Goal: Feedback & Contribution: Leave review/rating

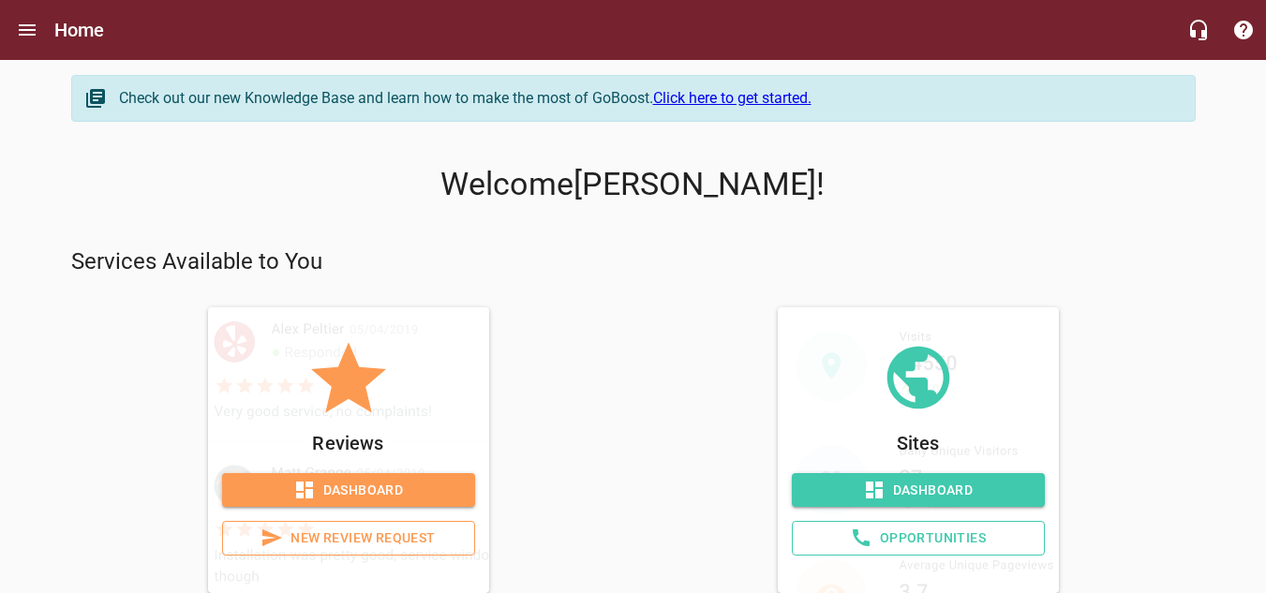
click at [360, 540] on span "New Review Request" at bounding box center [348, 538] width 221 height 23
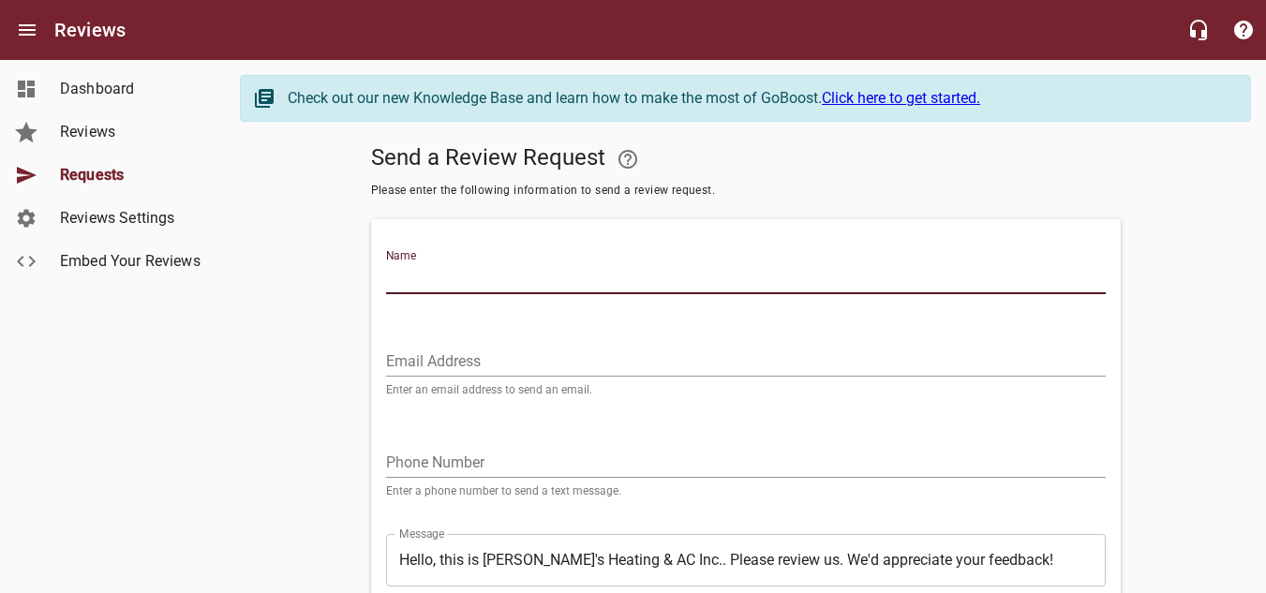
click at [546, 280] on input "Name" at bounding box center [746, 279] width 720 height 30
type input "[PERSON_NAME]"
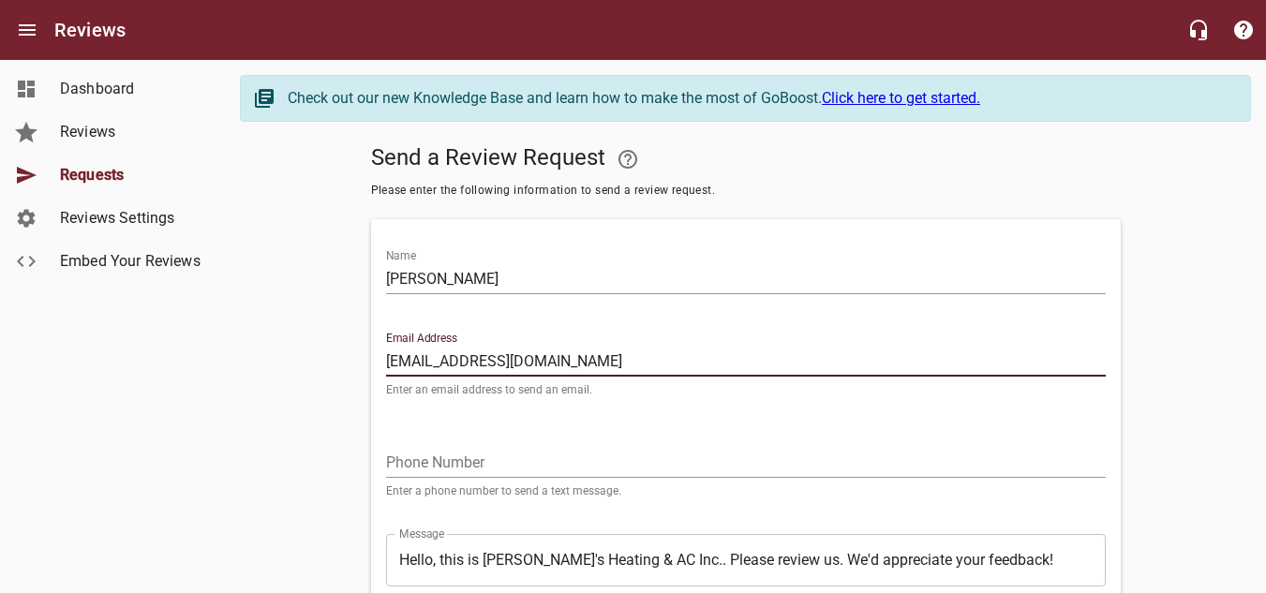
type input "[EMAIL_ADDRESS][DOMAIN_NAME]"
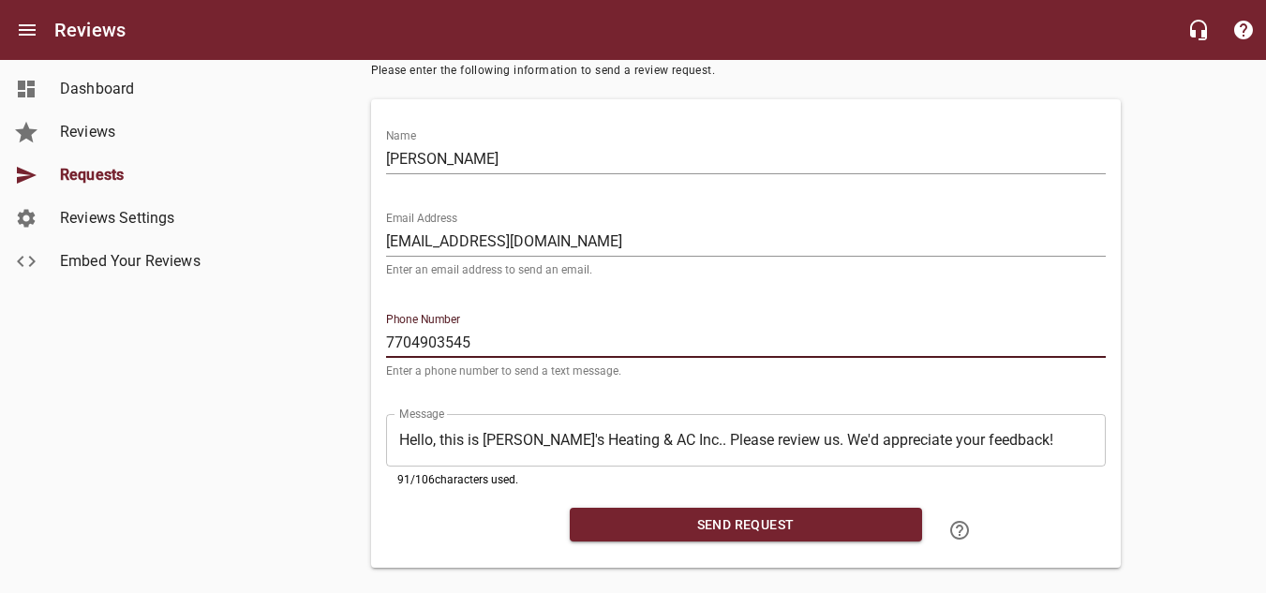
scroll to position [149, 0]
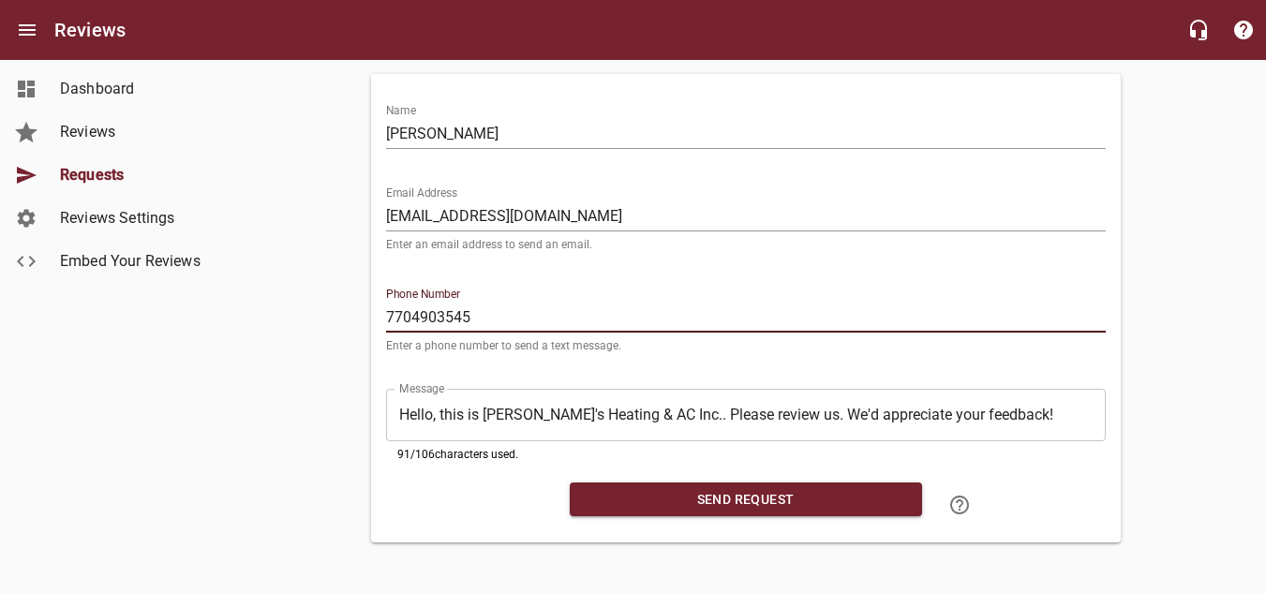
type input "7704903545"
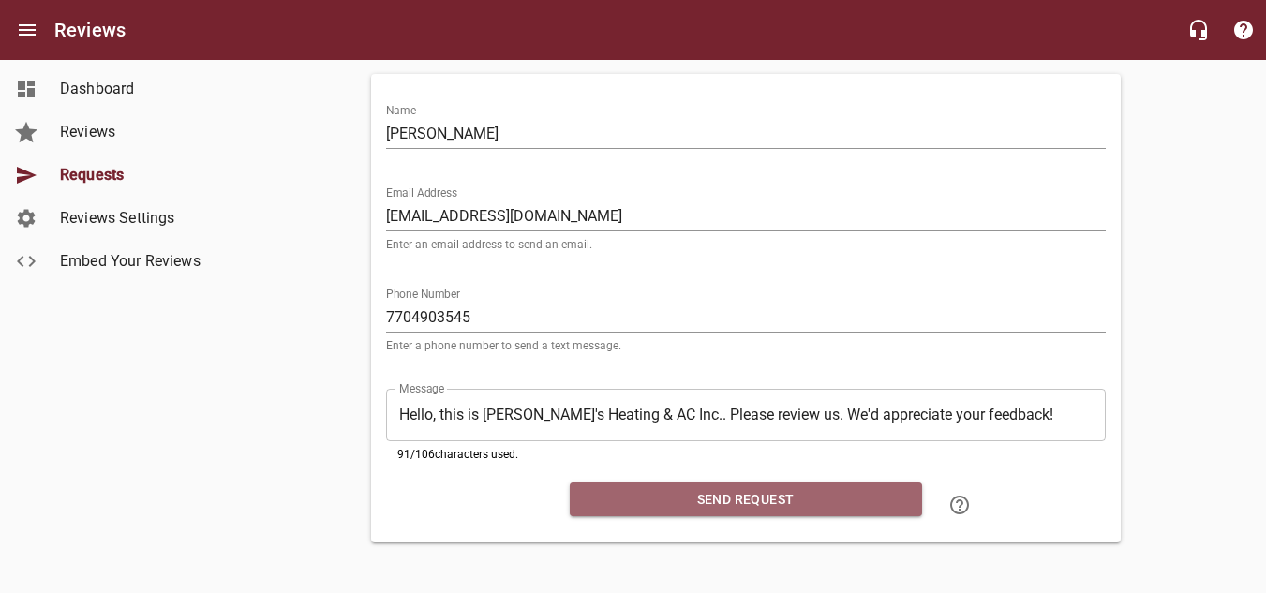
click at [708, 501] on span "Send Request" at bounding box center [746, 499] width 322 height 23
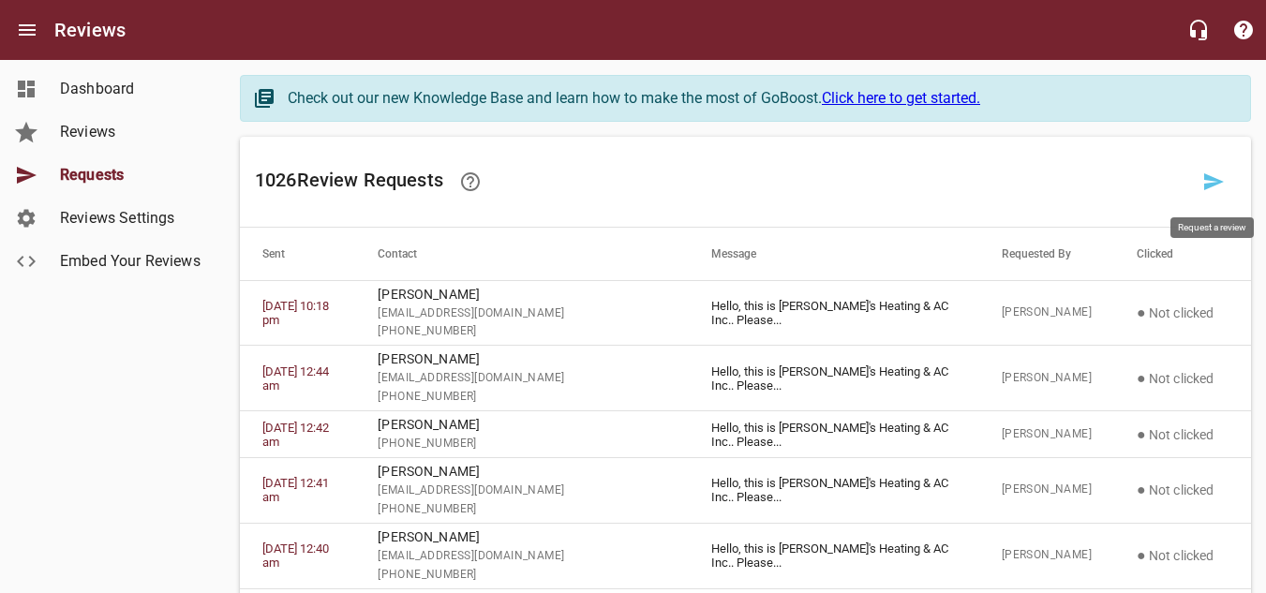
click at [1201, 174] on link at bounding box center [1213, 181] width 45 height 45
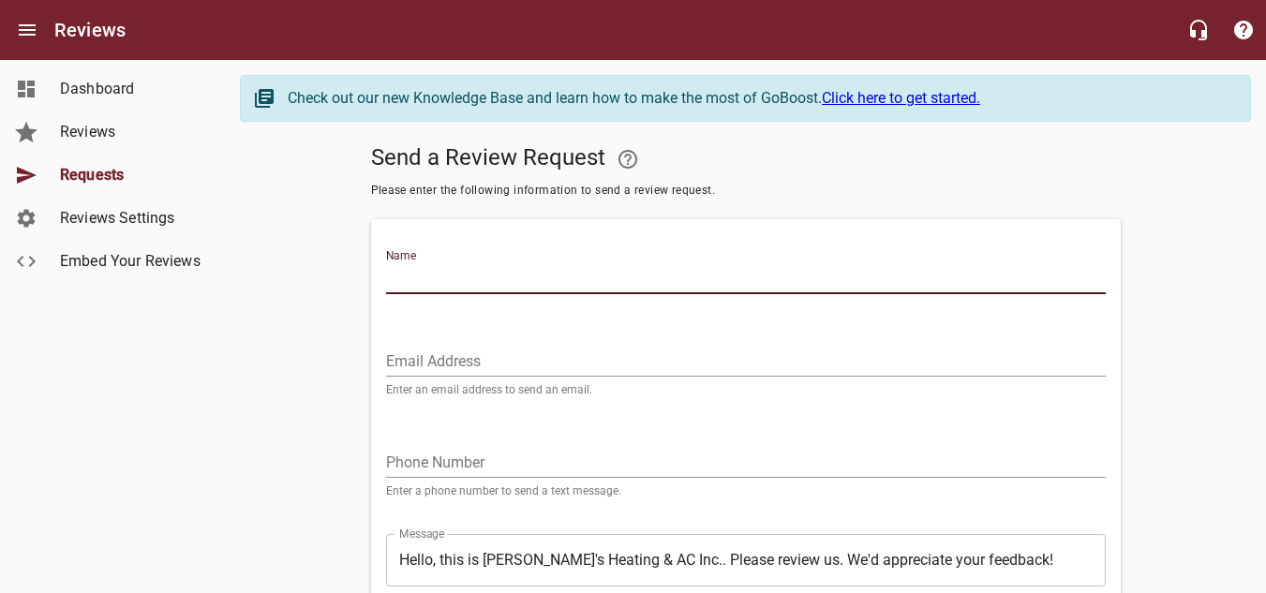
click at [658, 279] on input "Name" at bounding box center [746, 279] width 720 height 30
type input "[PERSON_NAME]"
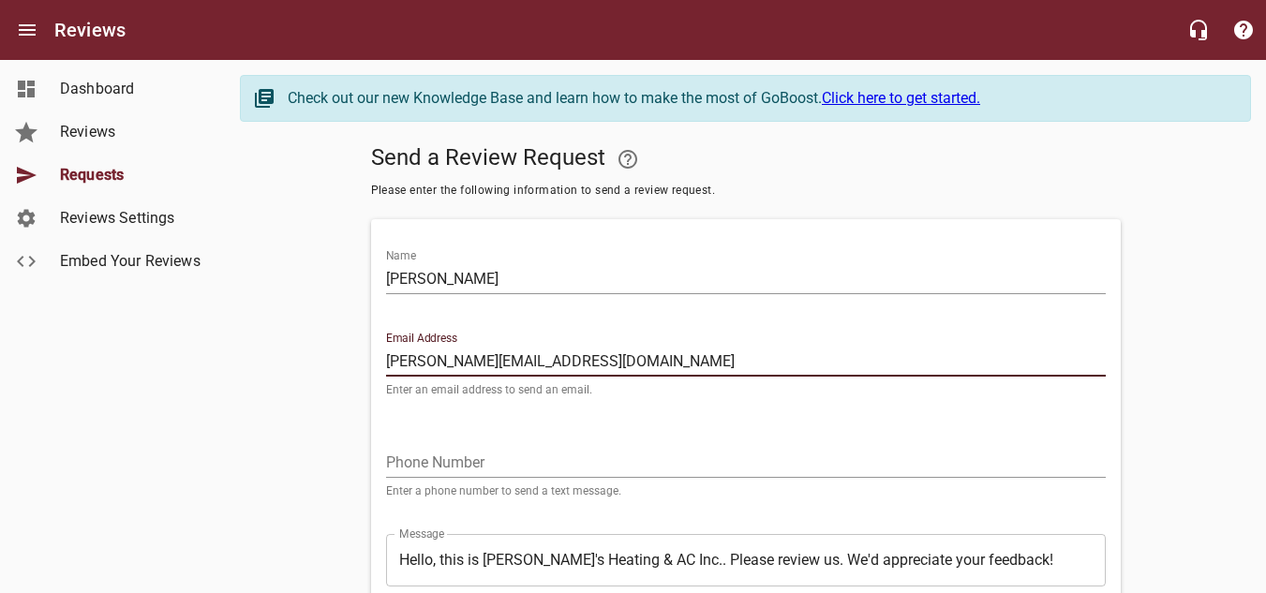
click at [542, 360] on input "[PERSON_NAME][EMAIL_ADDRESS][DOMAIN_NAME]" at bounding box center [746, 362] width 720 height 30
type input "[EMAIL_ADDRESS][DOMAIN_NAME]"
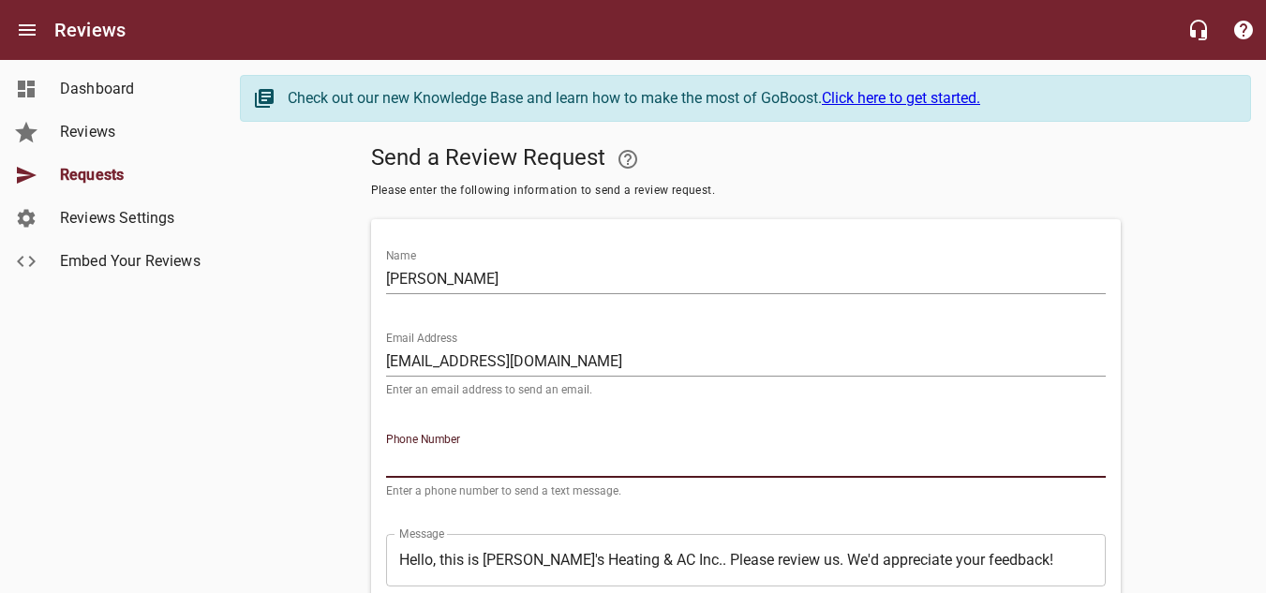
click at [515, 460] on input "tel" at bounding box center [746, 463] width 720 height 30
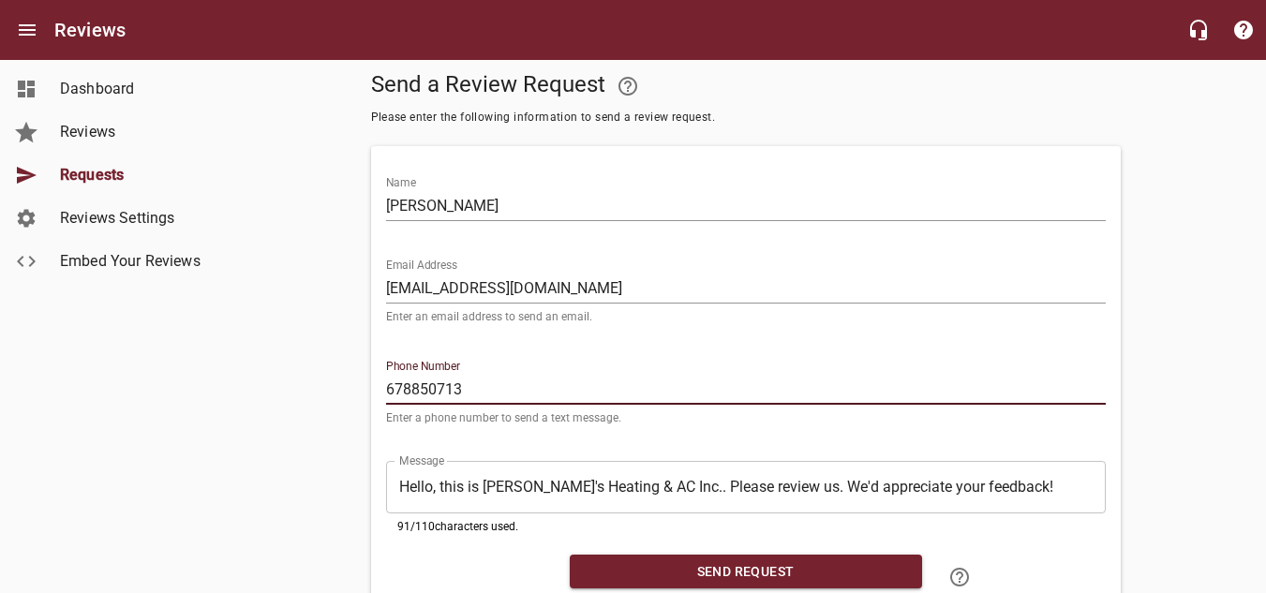
scroll to position [94, 0]
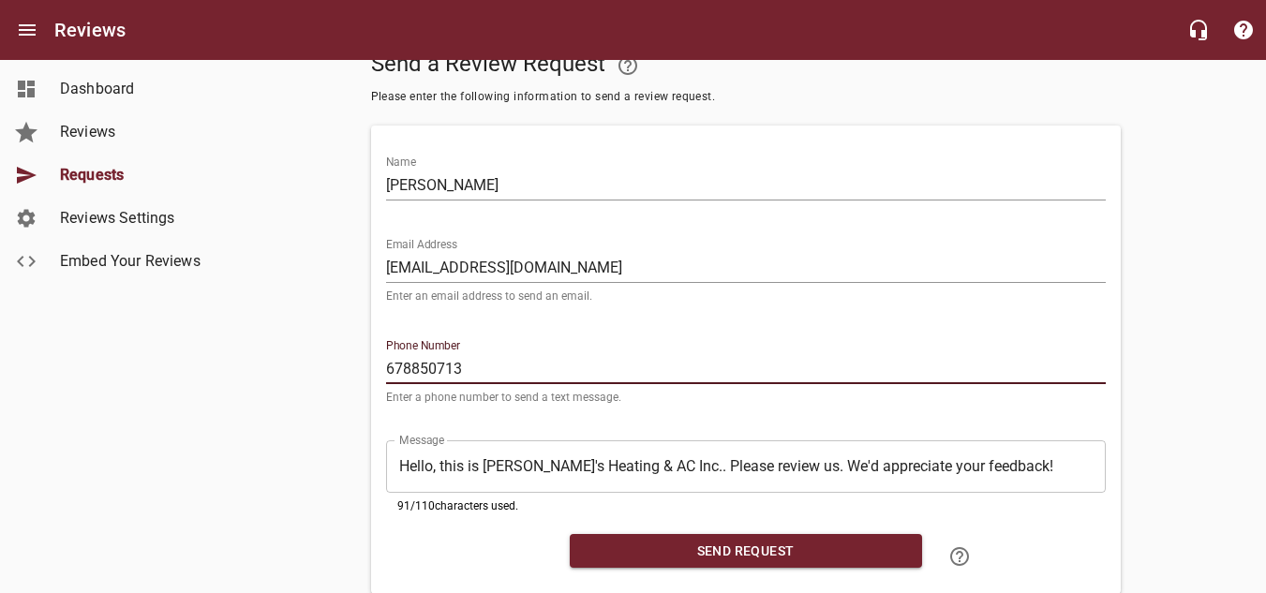
click at [712, 555] on span "Send Request" at bounding box center [746, 551] width 322 height 23
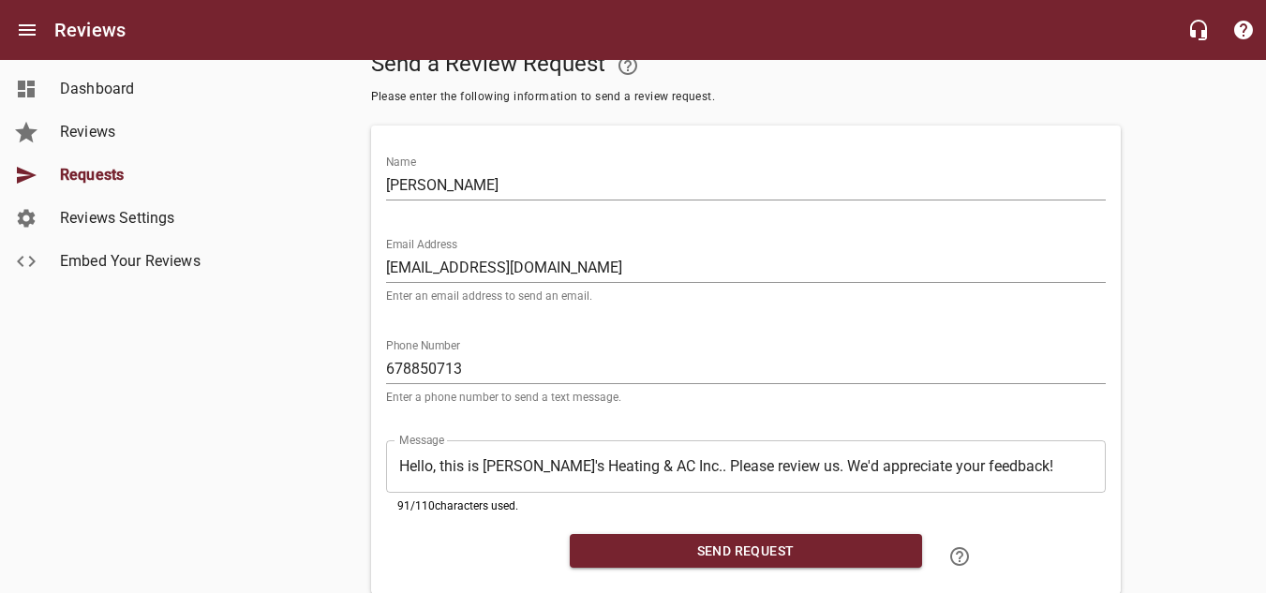
click at [451, 366] on input "678850713" at bounding box center [746, 369] width 720 height 30
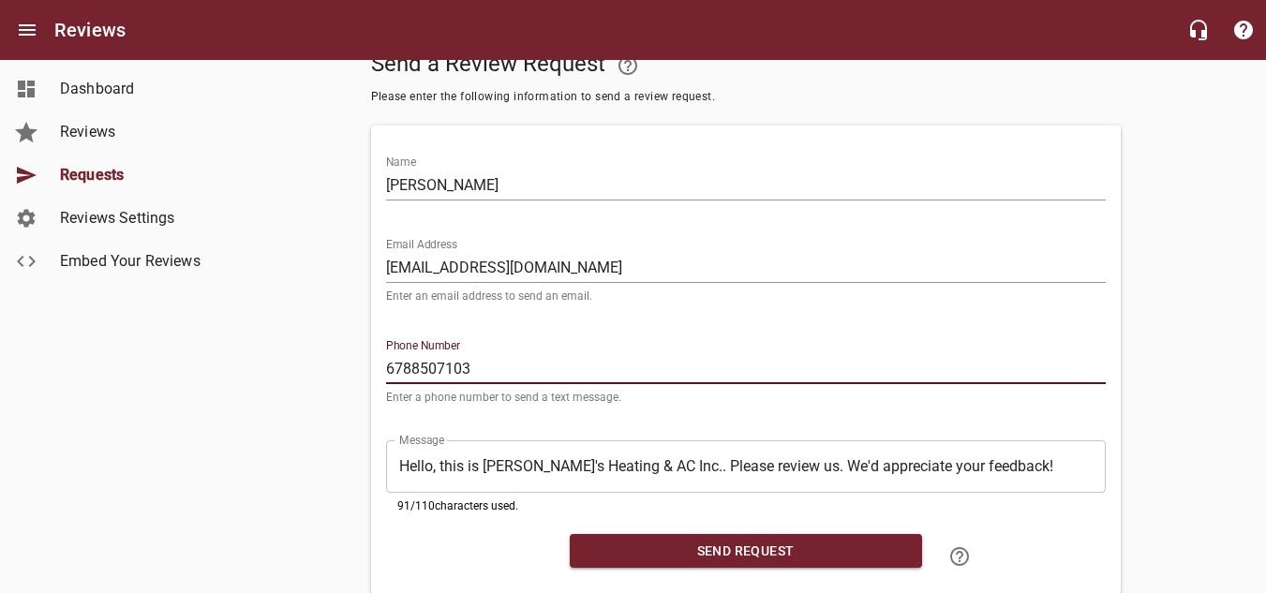
type input "6788507103"
click at [759, 541] on span "Send Request" at bounding box center [746, 551] width 322 height 23
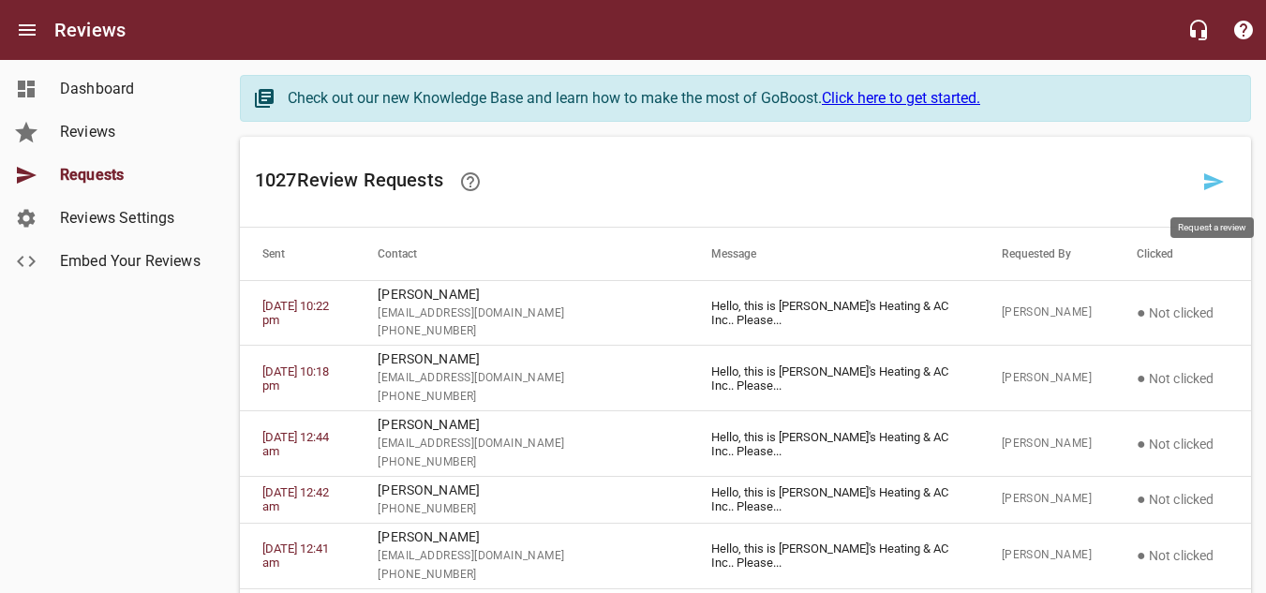
click at [1206, 181] on icon at bounding box center [1214, 182] width 22 height 22
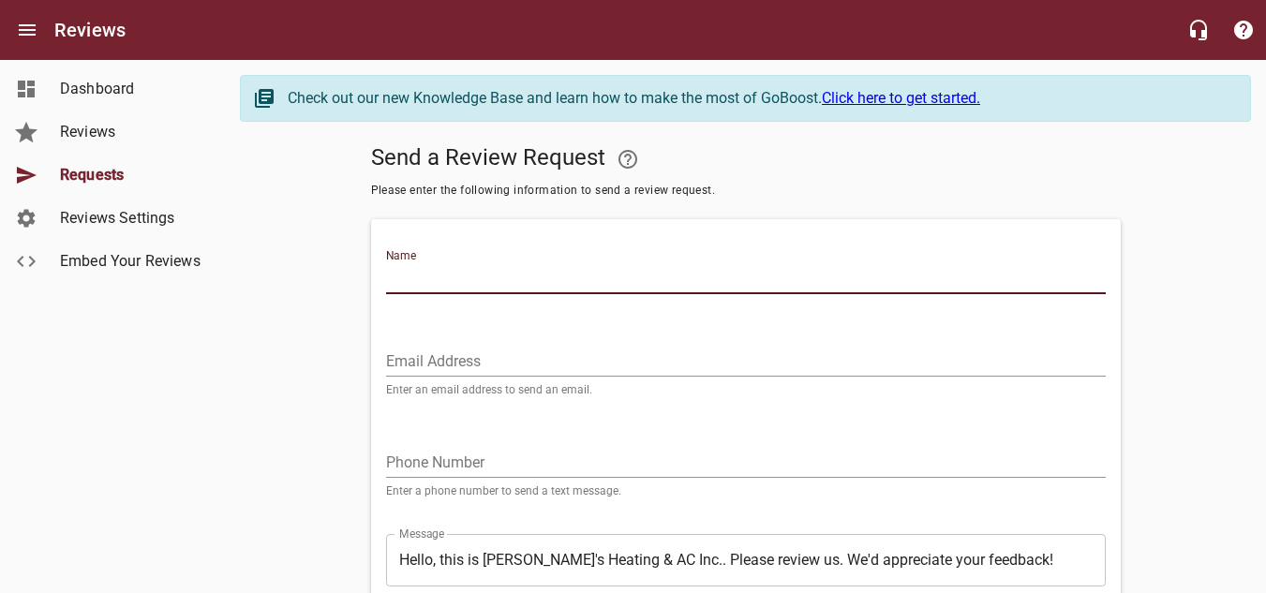
click at [430, 279] on input "Name" at bounding box center [746, 279] width 720 height 30
type input "Operation Mobilization"
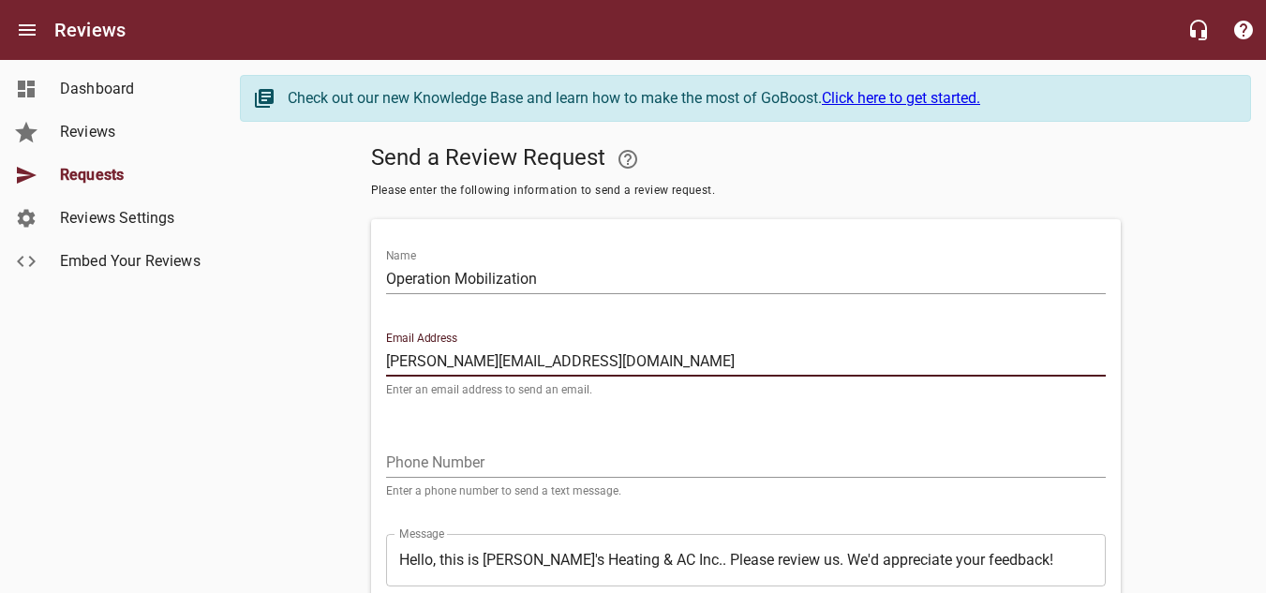
type input "[PERSON_NAME][EMAIL_ADDRESS][DOMAIN_NAME]"
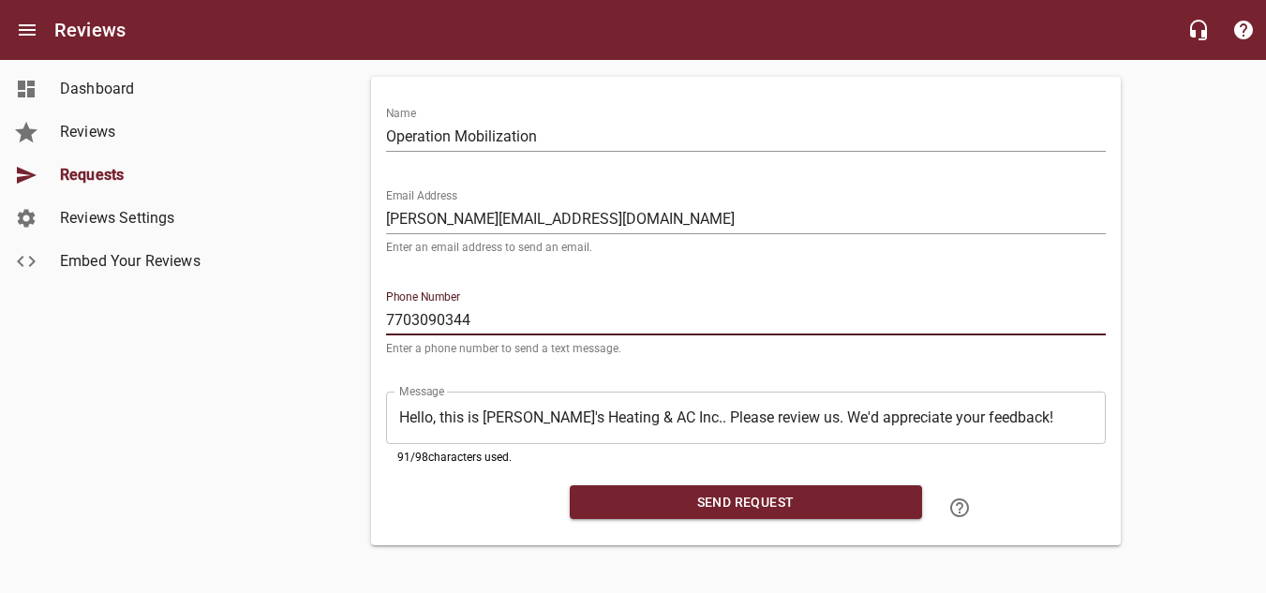
scroll to position [149, 0]
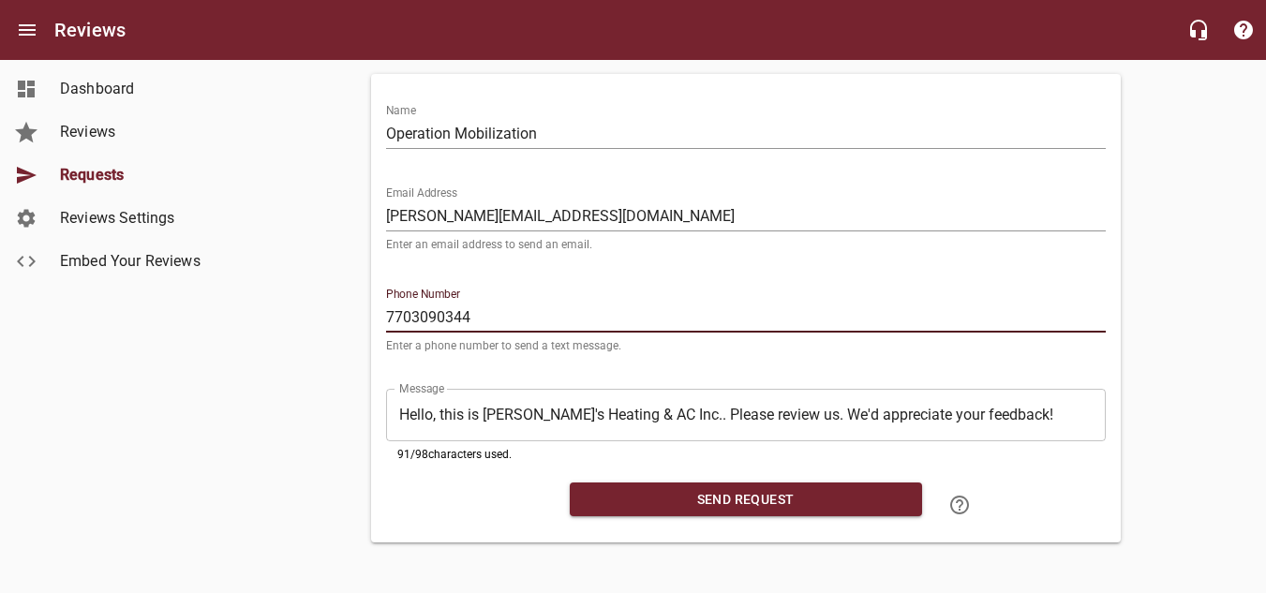
type input "7703090344"
click at [721, 509] on button "Send Request" at bounding box center [746, 500] width 352 height 35
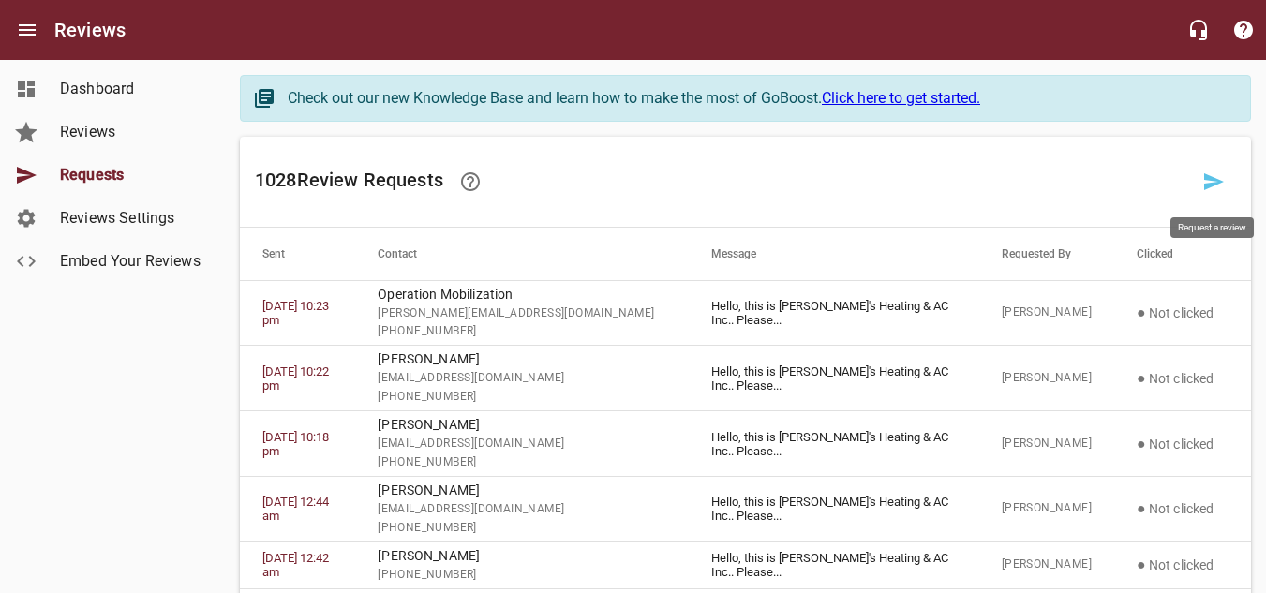
click at [1214, 183] on icon at bounding box center [1214, 181] width 20 height 17
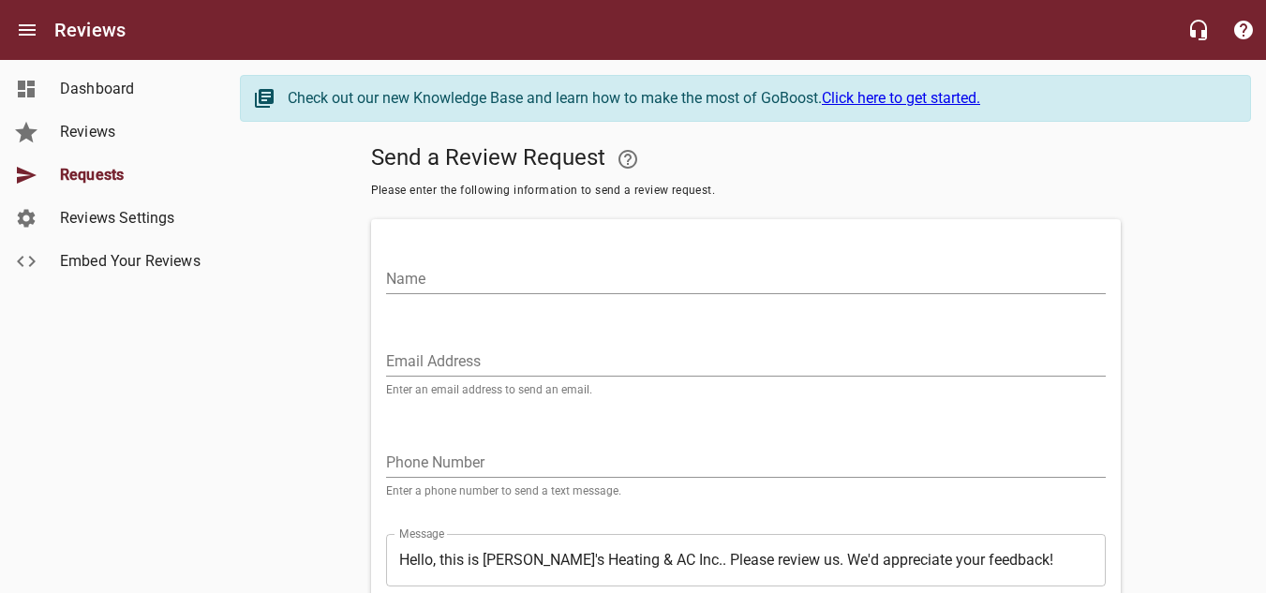
click at [584, 268] on input "Name" at bounding box center [746, 279] width 720 height 30
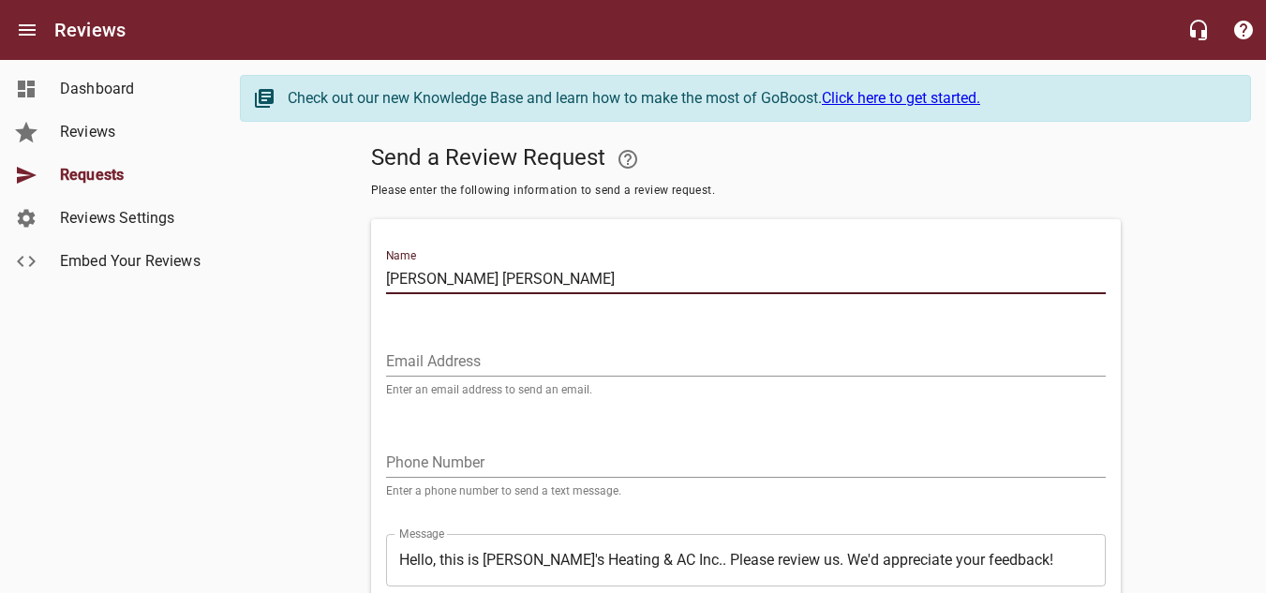
type input "[PERSON_NAME] [PERSON_NAME]"
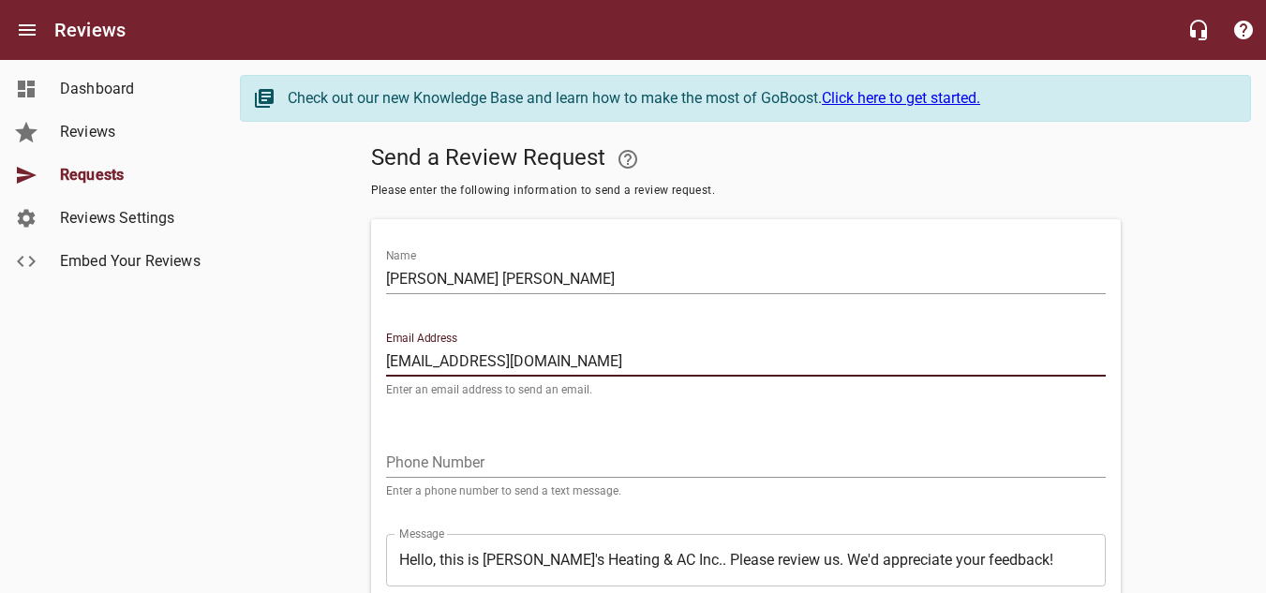
type input "[EMAIL_ADDRESS][DOMAIN_NAME]"
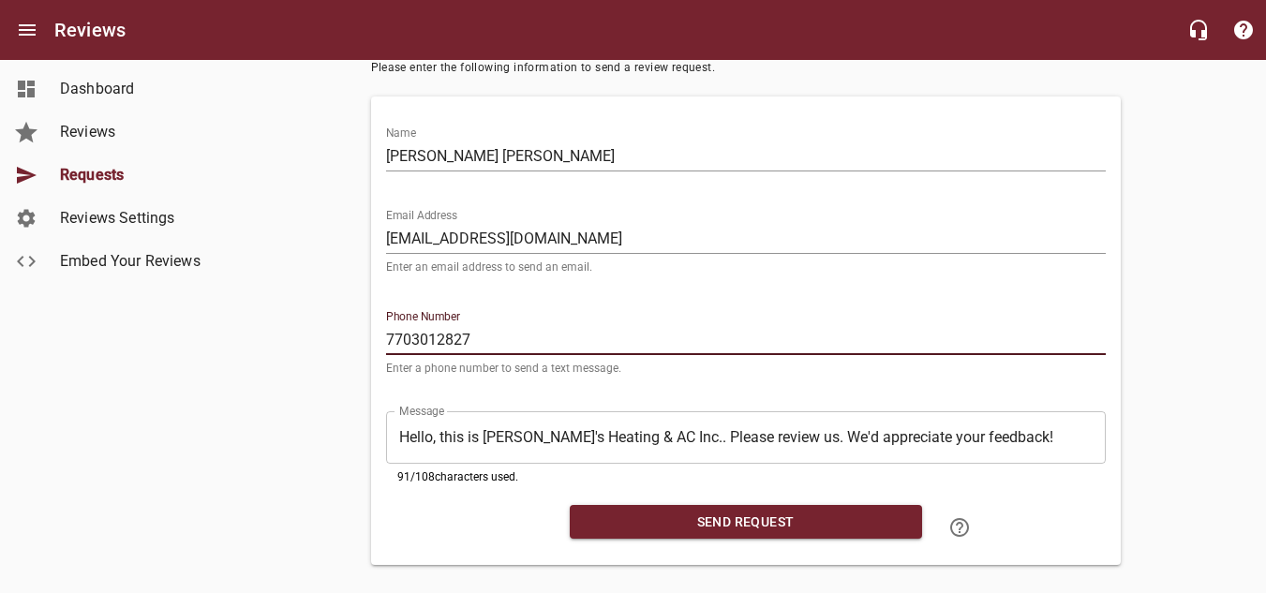
scroll to position [149, 0]
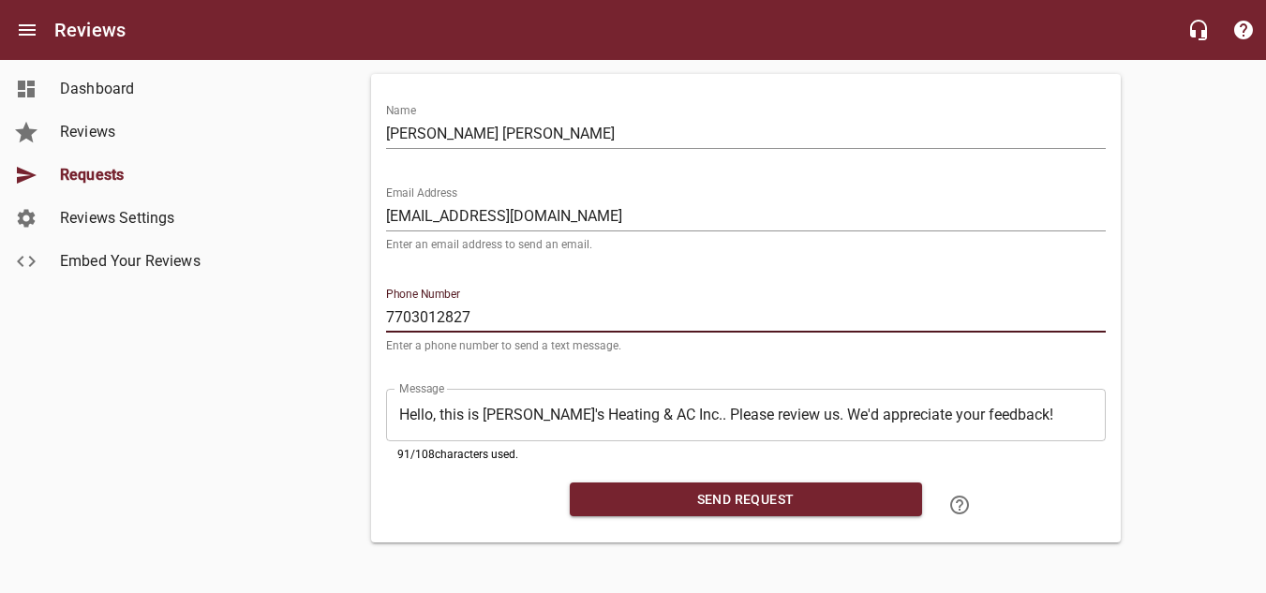
type input "7703012827"
click at [731, 491] on span "Send Request" at bounding box center [746, 499] width 322 height 23
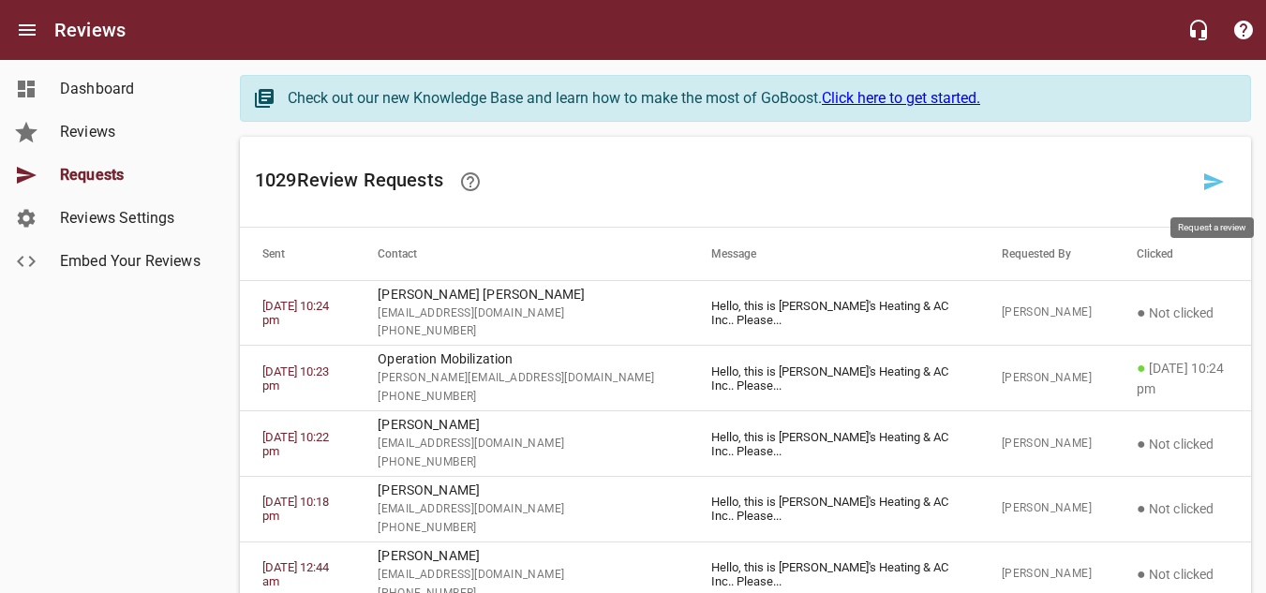
click at [1218, 182] on icon at bounding box center [1214, 182] width 22 height 22
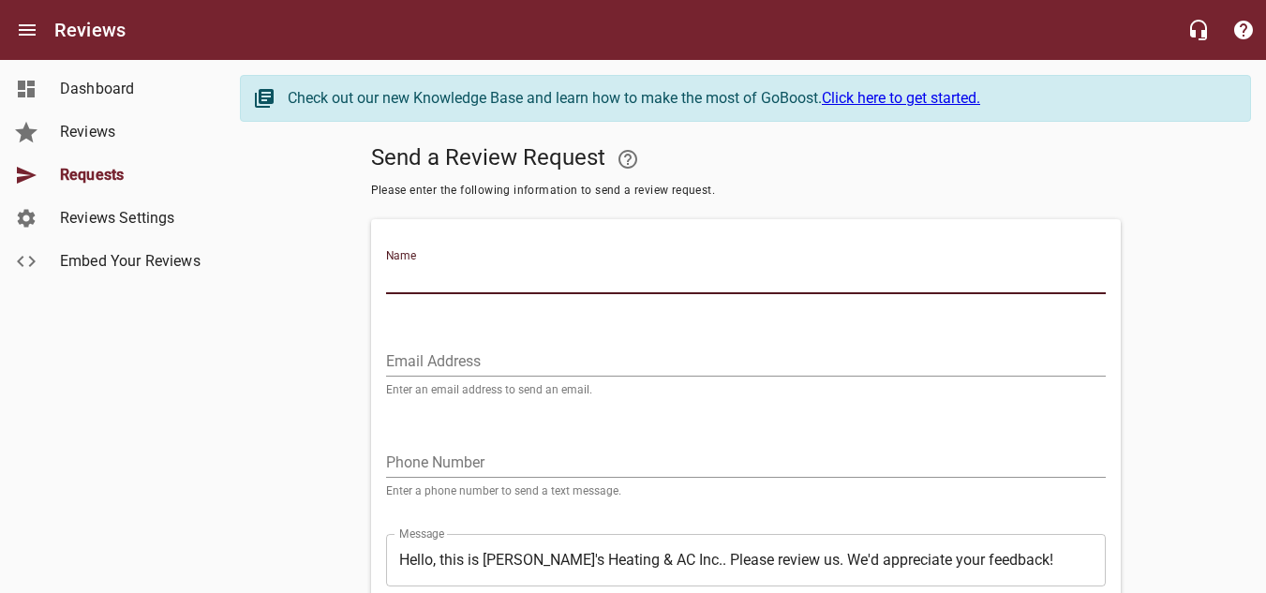
click at [467, 288] on input "Name" at bounding box center [746, 279] width 720 height 30
type input "[PERSON_NAME]"
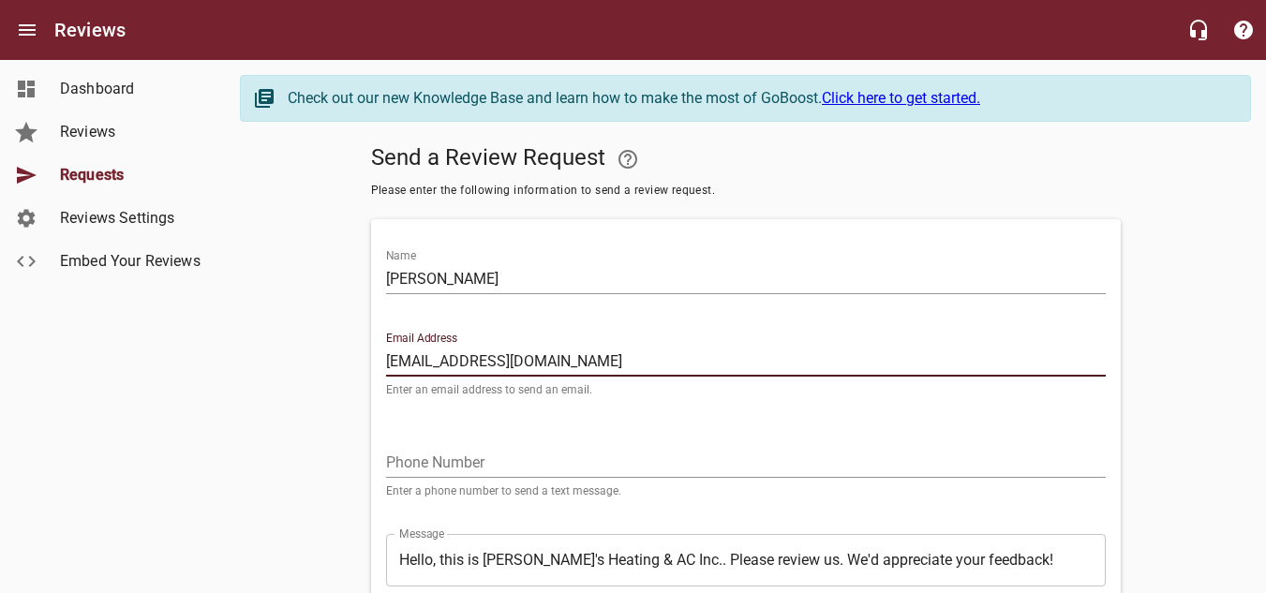
type input "[EMAIL_ADDRESS][DOMAIN_NAME]"
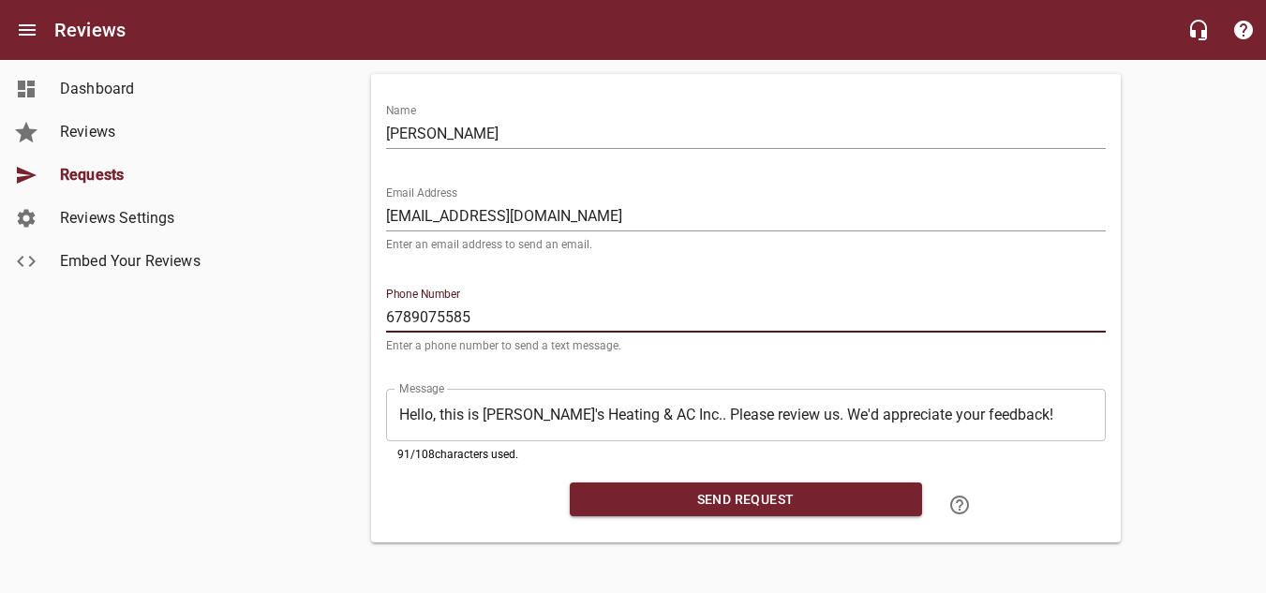
scroll to position [149, 0]
type input "6789075585"
click at [753, 495] on span "Send Request" at bounding box center [746, 499] width 322 height 23
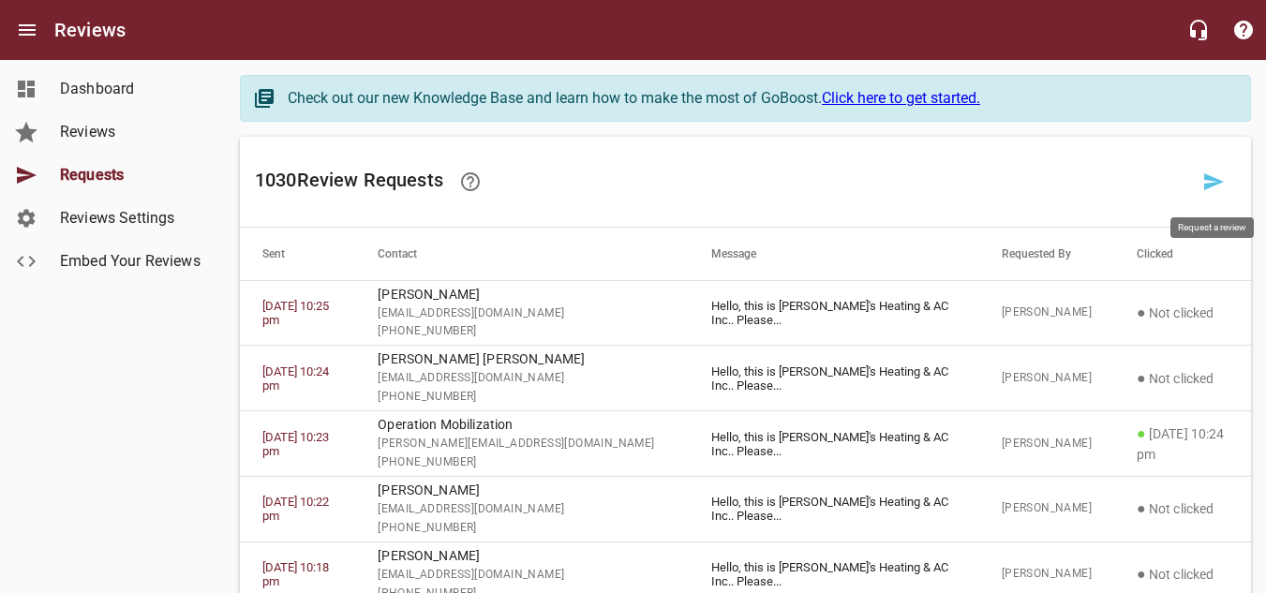
click at [1200, 183] on link at bounding box center [1213, 181] width 45 height 45
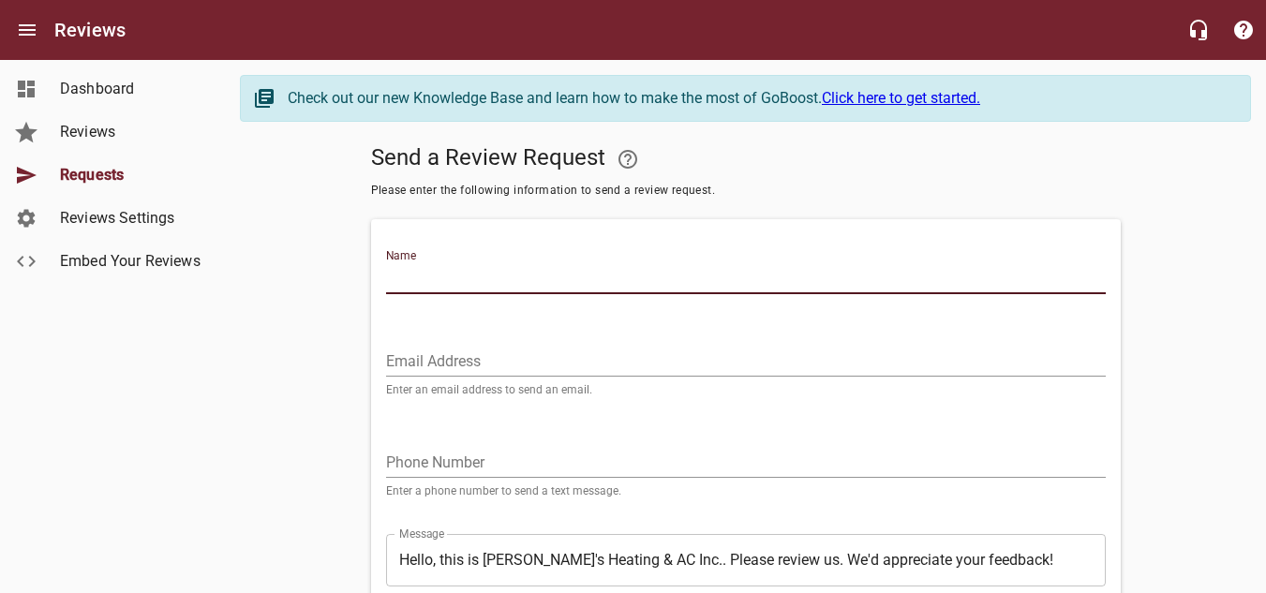
click at [511, 286] on input "Name" at bounding box center [746, 279] width 720 height 30
type input "[PERSON_NAME]"
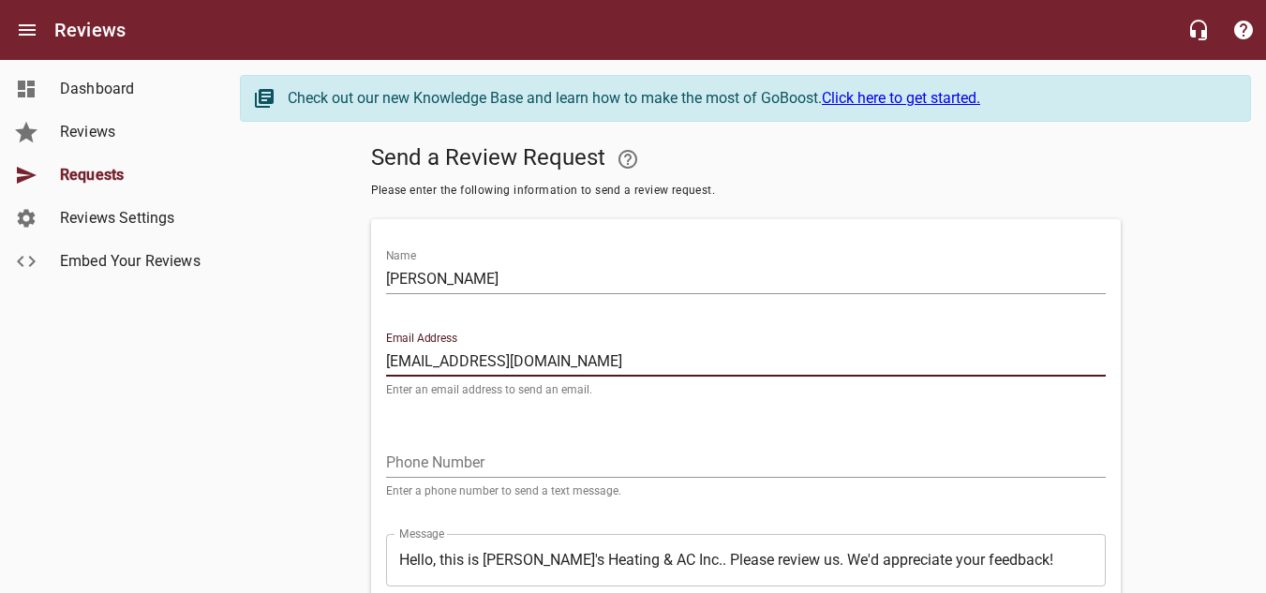
type input "[EMAIL_ADDRESS][DOMAIN_NAME]"
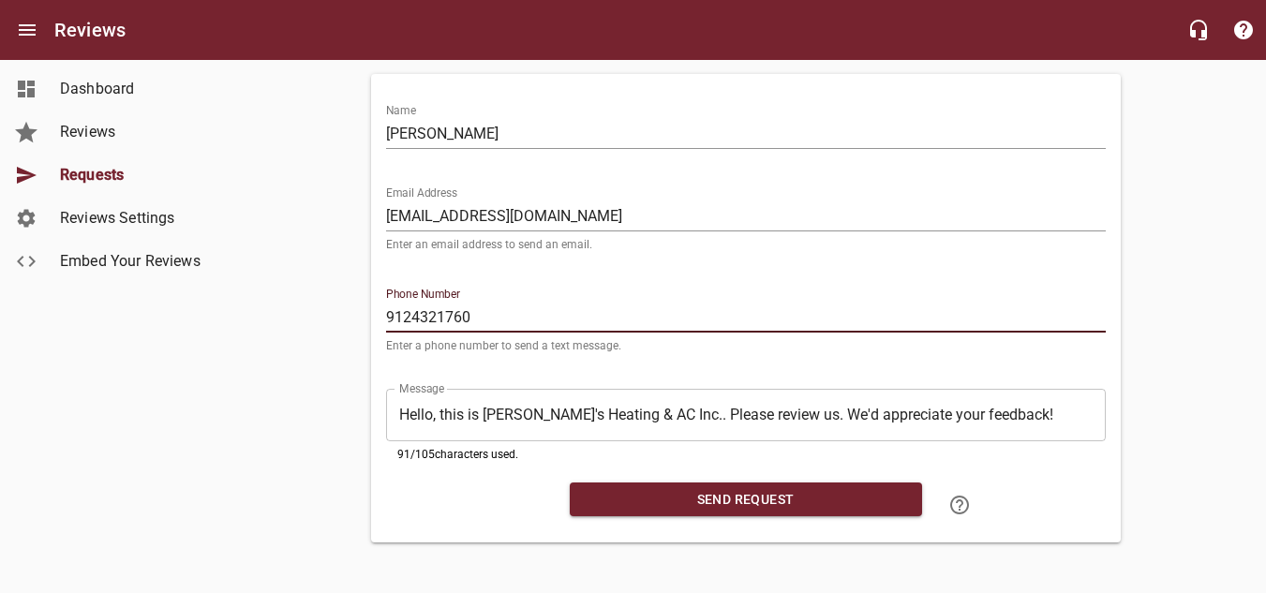
scroll to position [149, 0]
type input "9124321760"
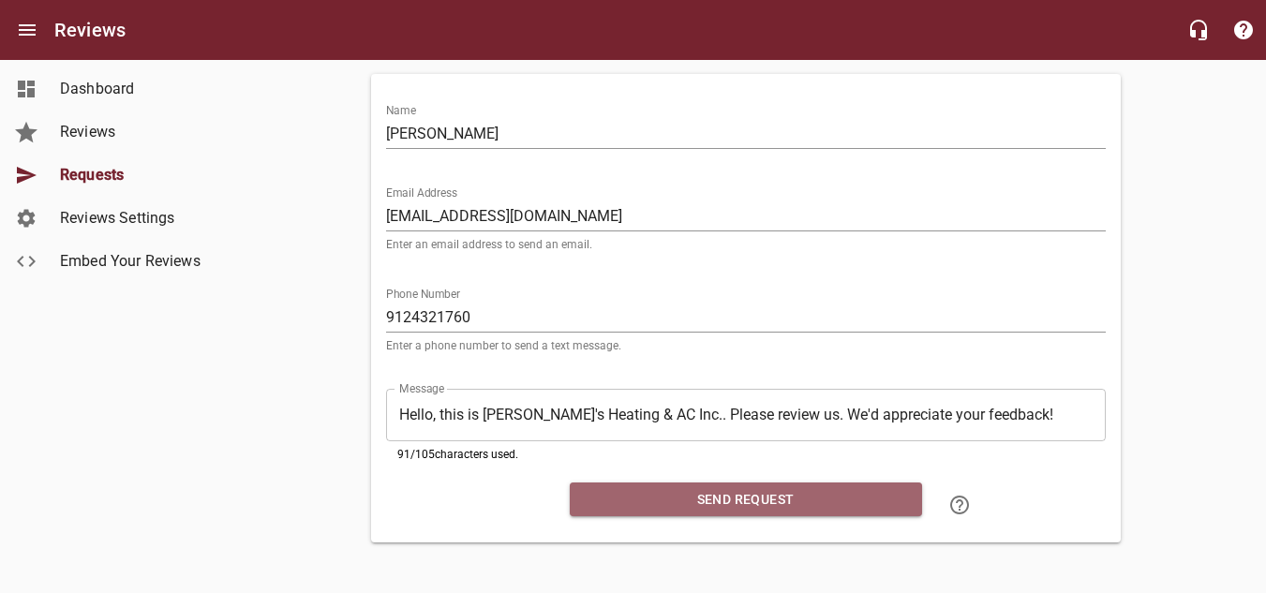
click at [775, 488] on span "Send Request" at bounding box center [746, 499] width 322 height 23
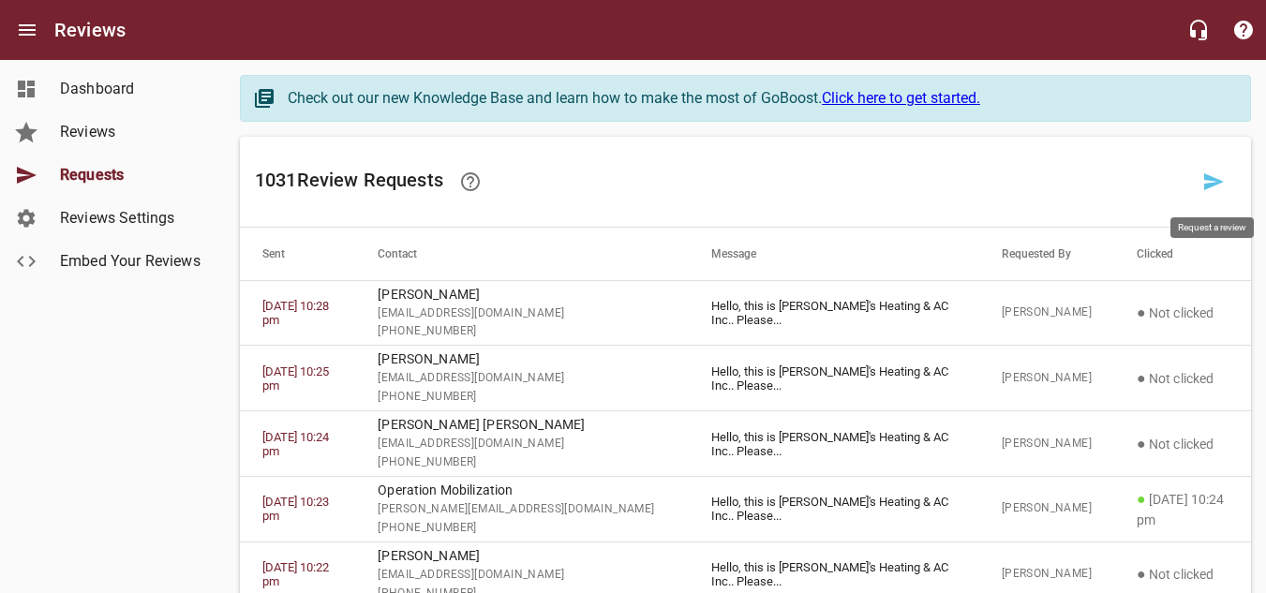
click at [1212, 180] on icon at bounding box center [1214, 181] width 20 height 17
